Goal: Transaction & Acquisition: Purchase product/service

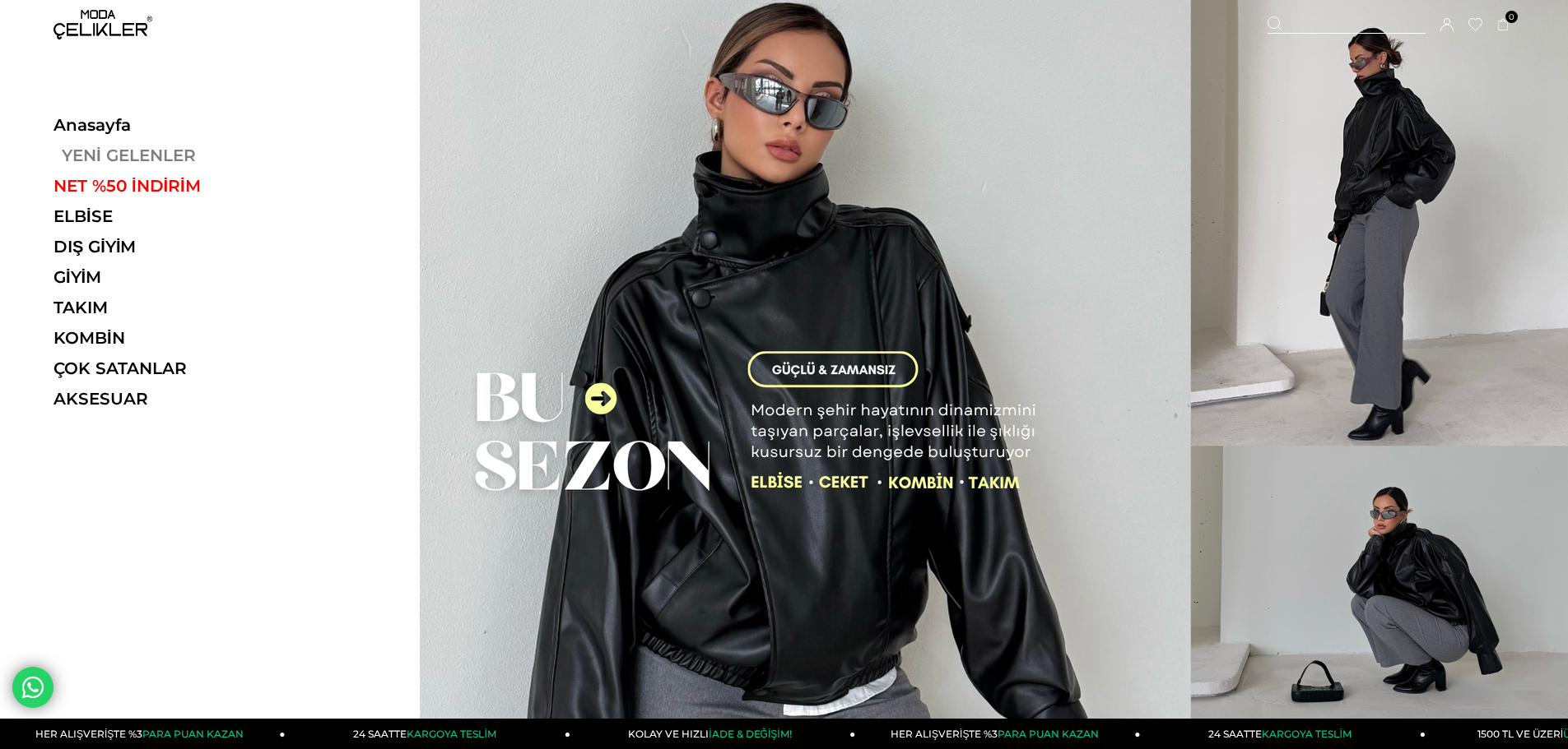
click at [115, 153] on link "YENİ GELENLER" at bounding box center [167, 155] width 226 height 20
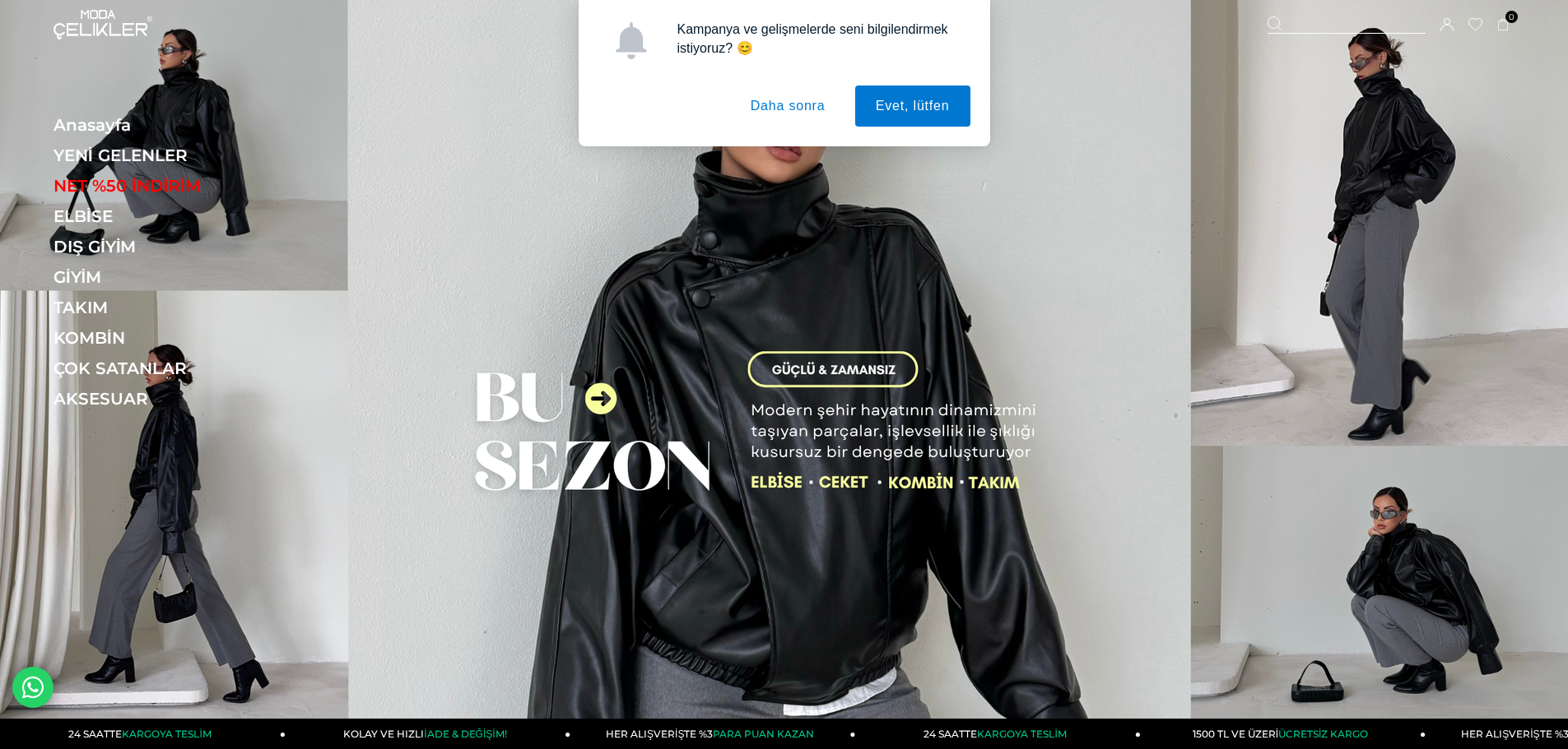
click at [797, 103] on button "Daha sonra" at bounding box center [787, 106] width 116 height 41
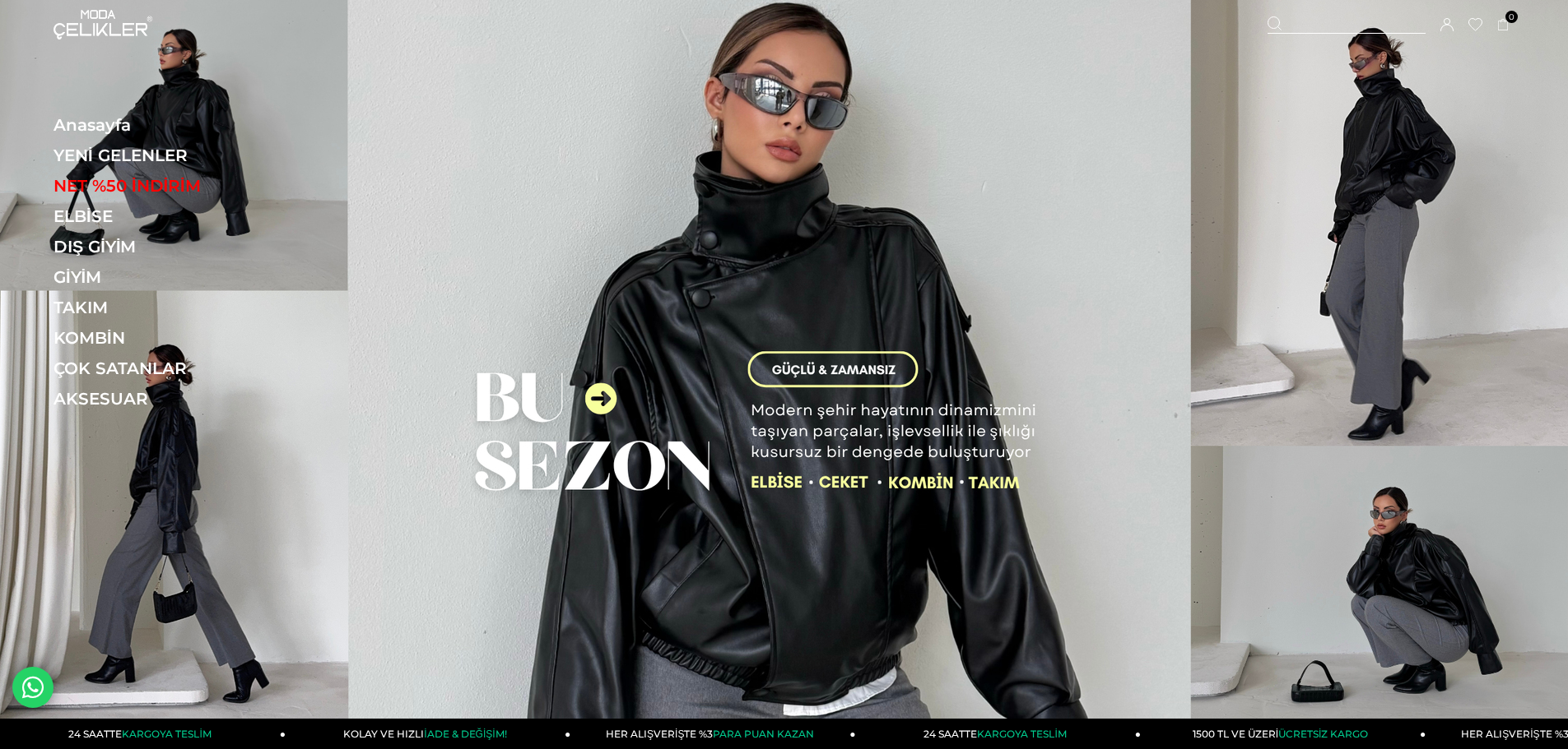
scroll to position [55, 0]
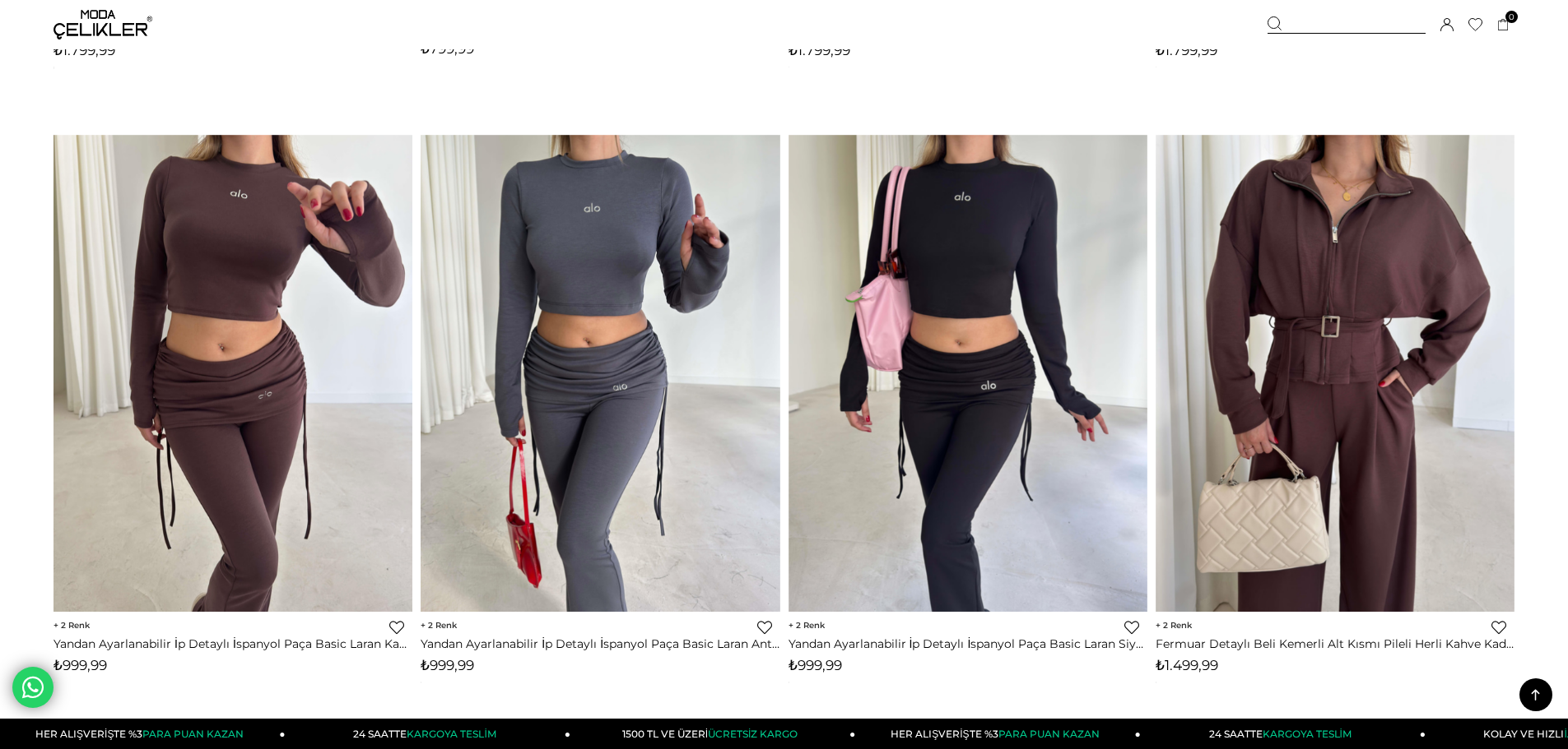
scroll to position [3784, 0]
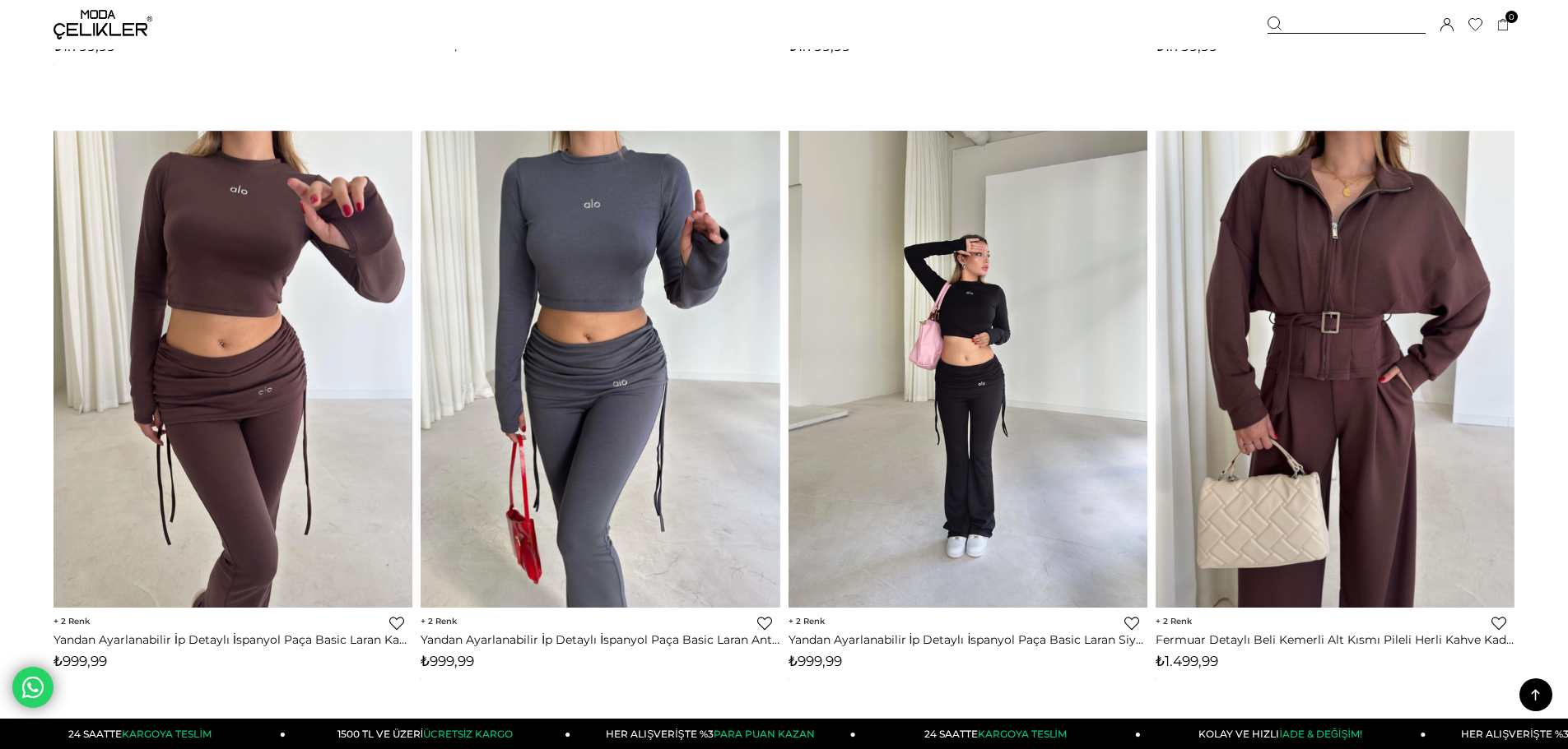
click at [1021, 401] on img at bounding box center [968, 370] width 359 height 478
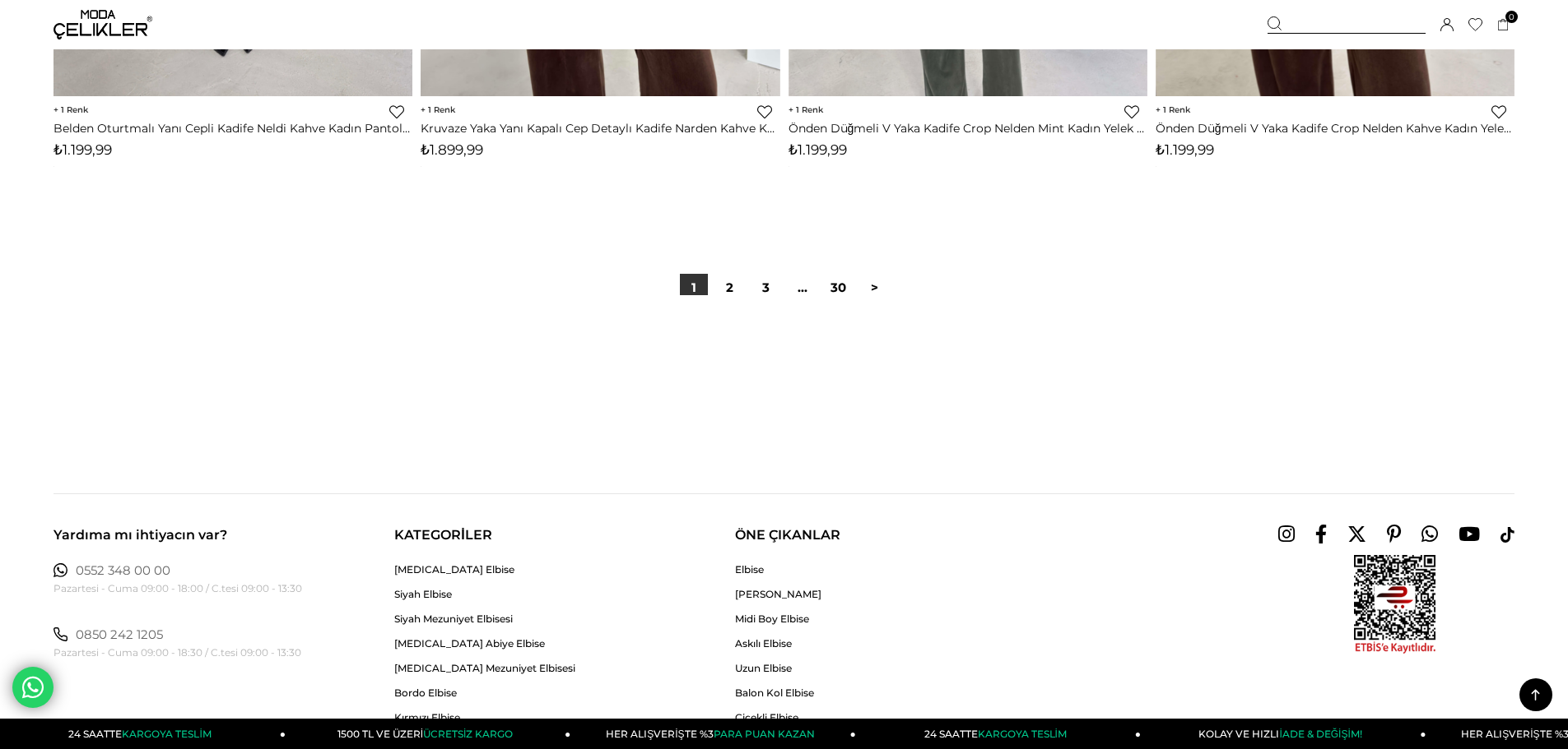
scroll to position [12459, 0]
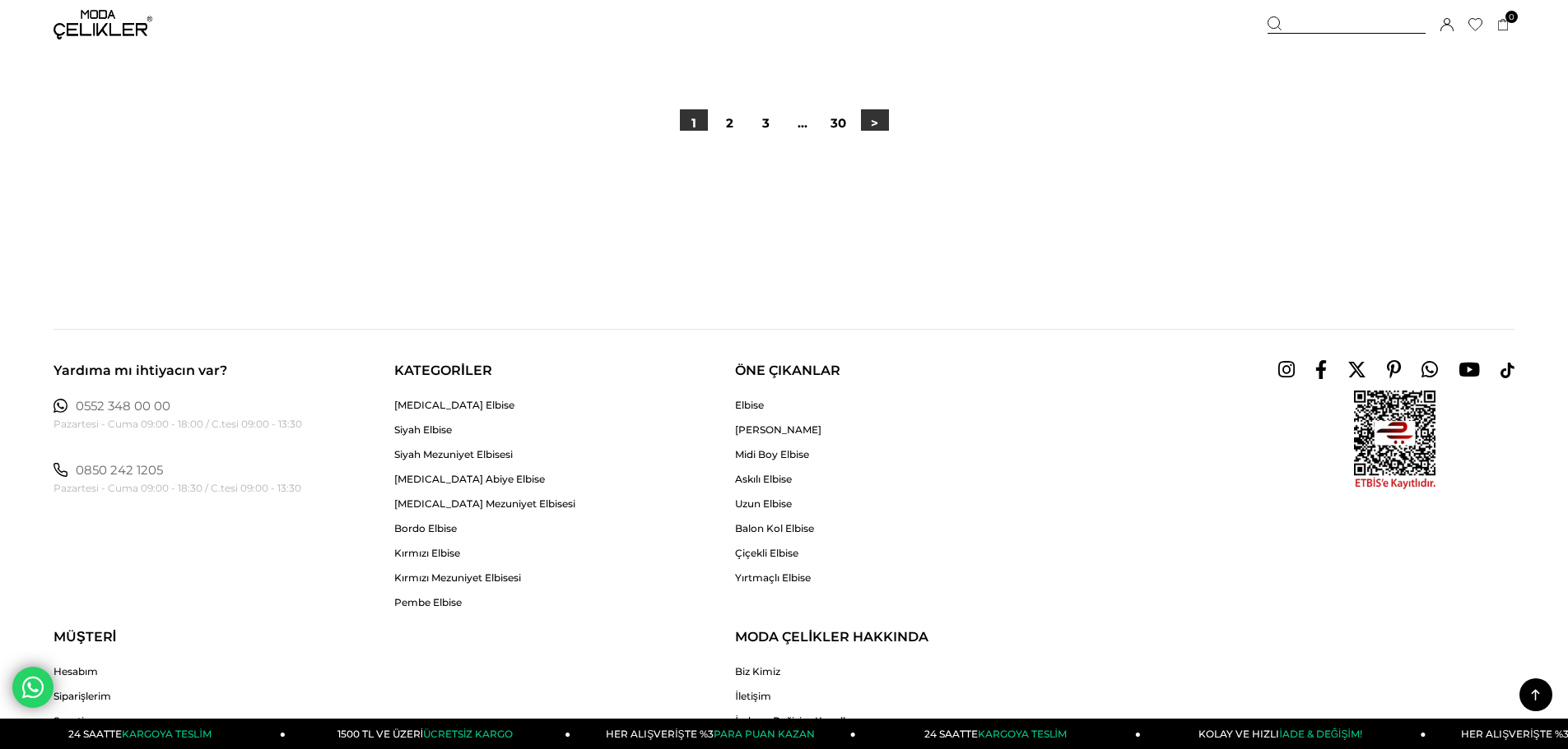
click at [872, 118] on link ">" at bounding box center [874, 123] width 28 height 28
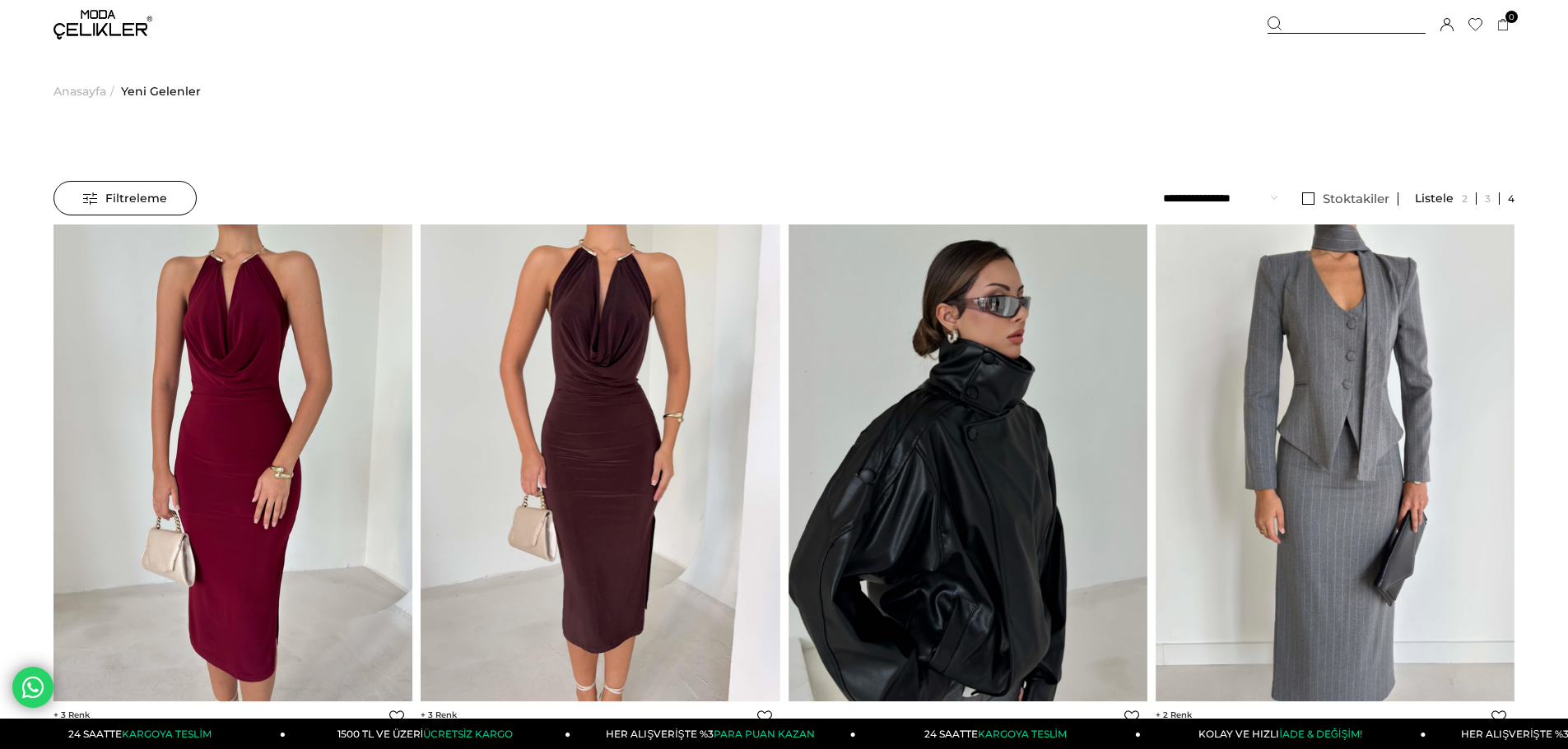
click at [104, 31] on img at bounding box center [103, 24] width 99 height 30
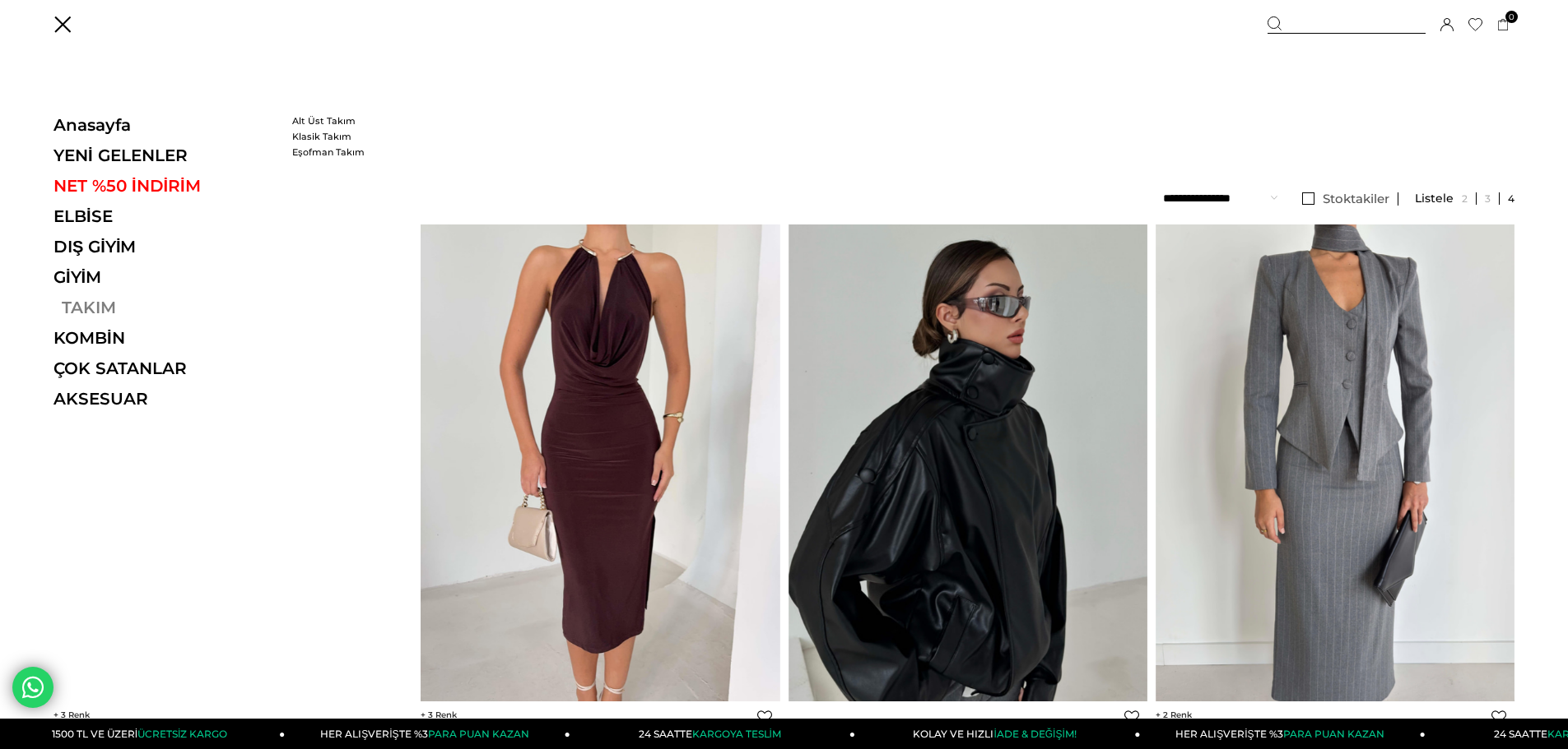
click at [83, 309] on link "TAKIM" at bounding box center [167, 308] width 226 height 20
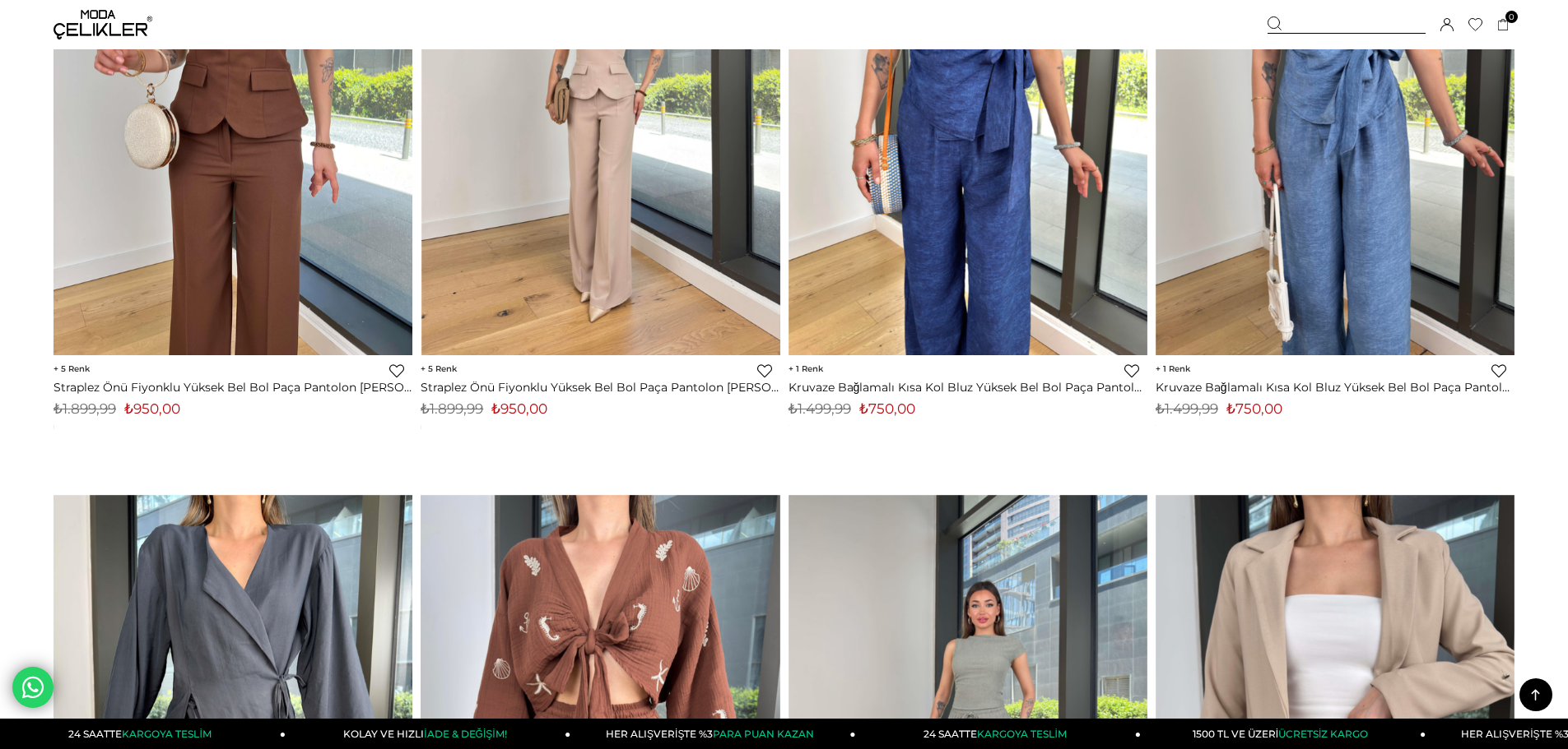
scroll to position [9789, 0]
